Goal: Book appointment/travel/reservation

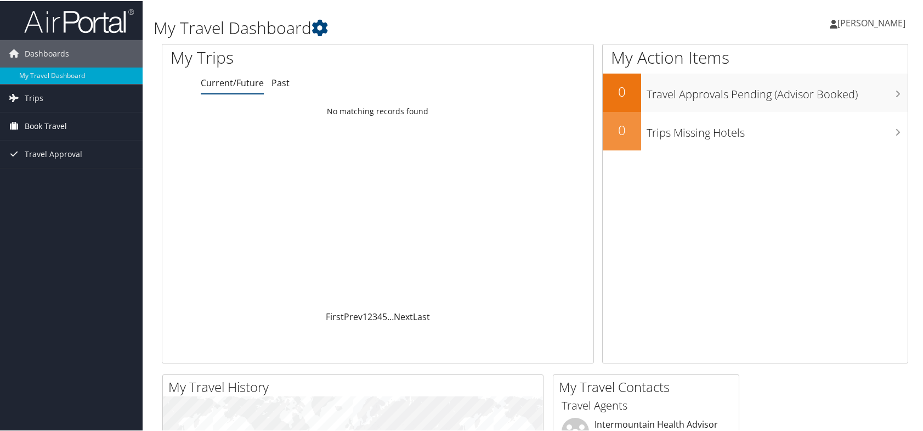
click at [52, 124] on span "Book Travel" at bounding box center [46, 124] width 42 height 27
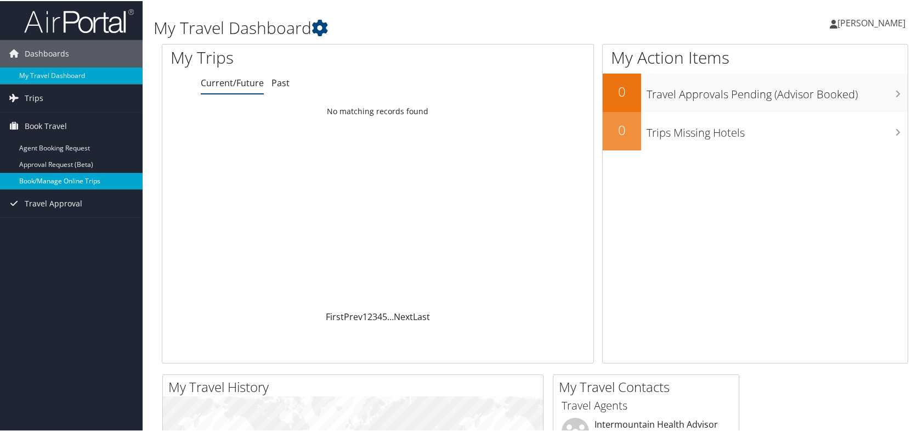
click at [56, 179] on link "Book/Manage Online Trips" at bounding box center [71, 180] width 143 height 16
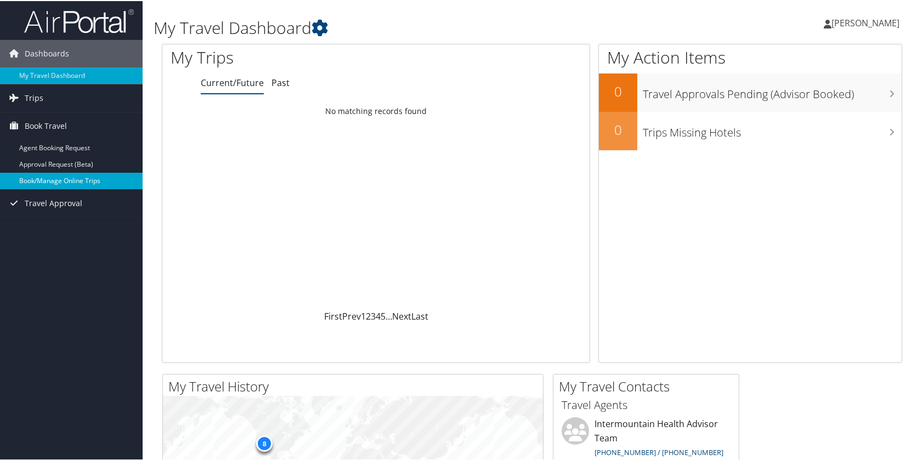
click at [70, 176] on link "Book/Manage Online Trips" at bounding box center [71, 180] width 143 height 16
click at [64, 182] on link "Book/Manage Online Trips" at bounding box center [71, 180] width 143 height 16
